Goal: Transaction & Acquisition: Purchase product/service

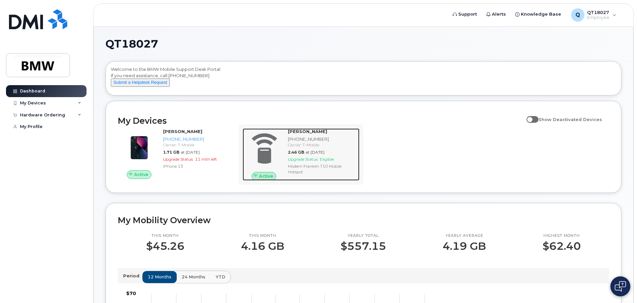
click at [311, 155] on span "at [DATE]" at bounding box center [314, 152] width 19 height 5
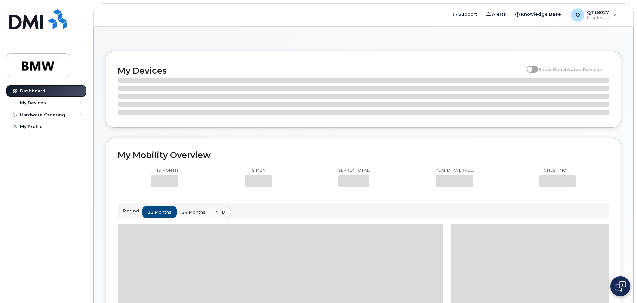
click at [31, 90] on div "Dashboard" at bounding box center [32, 90] width 25 height 5
click at [32, 101] on div "My Devices" at bounding box center [33, 102] width 26 height 5
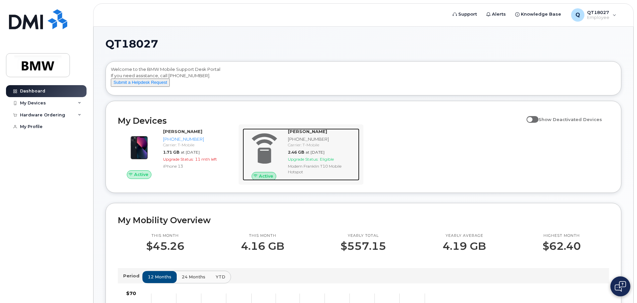
click at [307, 155] on span "at [DATE]" at bounding box center [314, 152] width 19 height 5
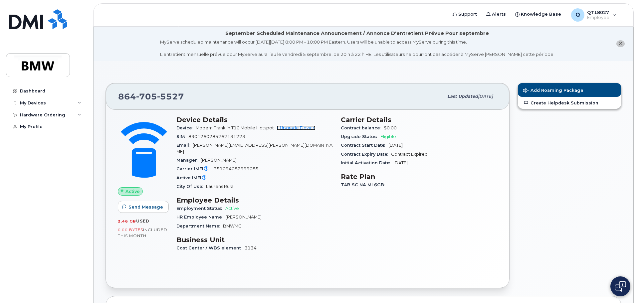
click at [301, 128] on link "+ Upgrade Device" at bounding box center [295, 127] width 39 height 5
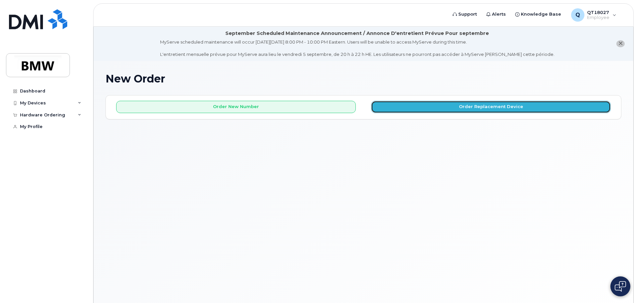
click at [469, 107] on button "Order Replacement Device" at bounding box center [491, 107] width 240 height 12
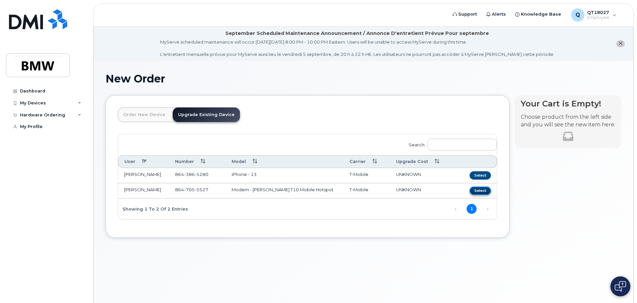
click at [479, 191] on button "Select" at bounding box center [479, 191] width 21 height 8
click at [487, 192] on button "Select" at bounding box center [479, 191] width 21 height 8
click at [210, 115] on link "Upgrade Existing Device" at bounding box center [206, 114] width 67 height 15
click at [272, 191] on td "Modem - Franklin T10 Mobile Hotspot" at bounding box center [284, 190] width 117 height 15
click at [187, 191] on span "705" at bounding box center [189, 189] width 11 height 5
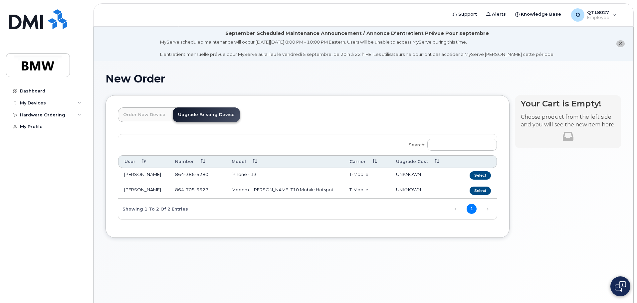
click at [131, 192] on td "[PERSON_NAME]" at bounding box center [143, 190] width 51 height 15
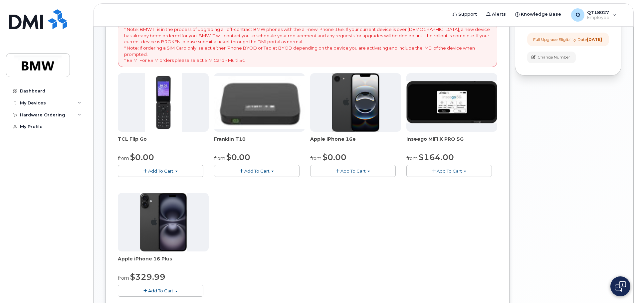
scroll to position [133, 0]
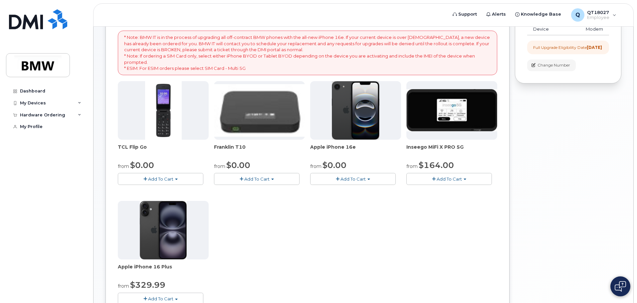
click at [259, 179] on span "Add To Cart" at bounding box center [256, 178] width 25 height 5
click at [265, 191] on link "$0.00 - 30 month Upgrade" at bounding box center [252, 191] width 73 height 8
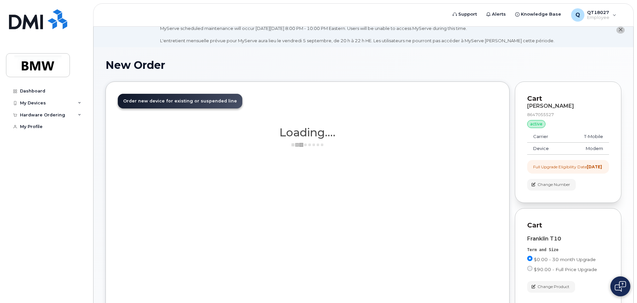
scroll to position [0, 0]
